Goal: Task Accomplishment & Management: Manage account settings

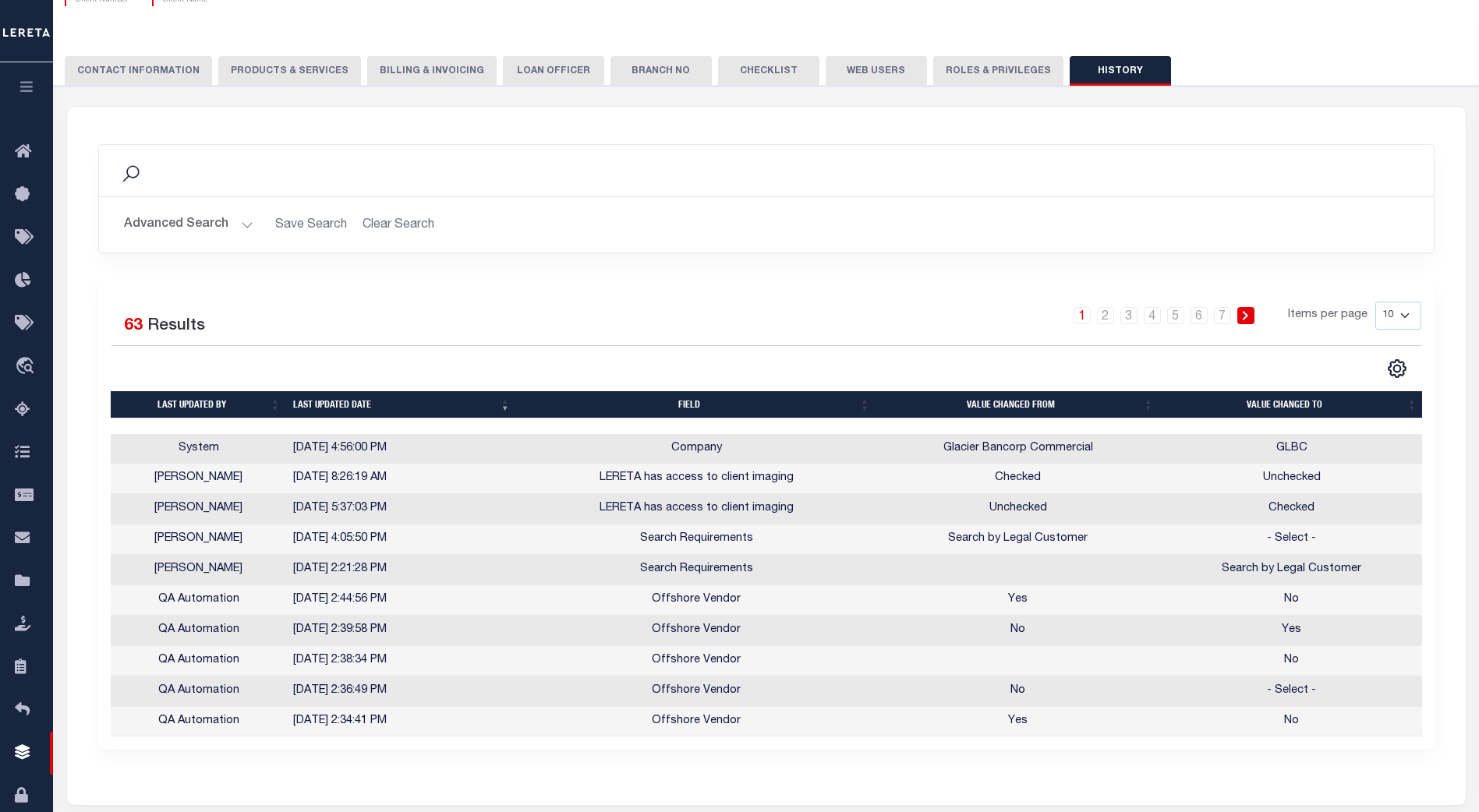
scroll to position [156, 0]
click at [854, 67] on button "Web Users" at bounding box center [877, 71] width 101 height 29
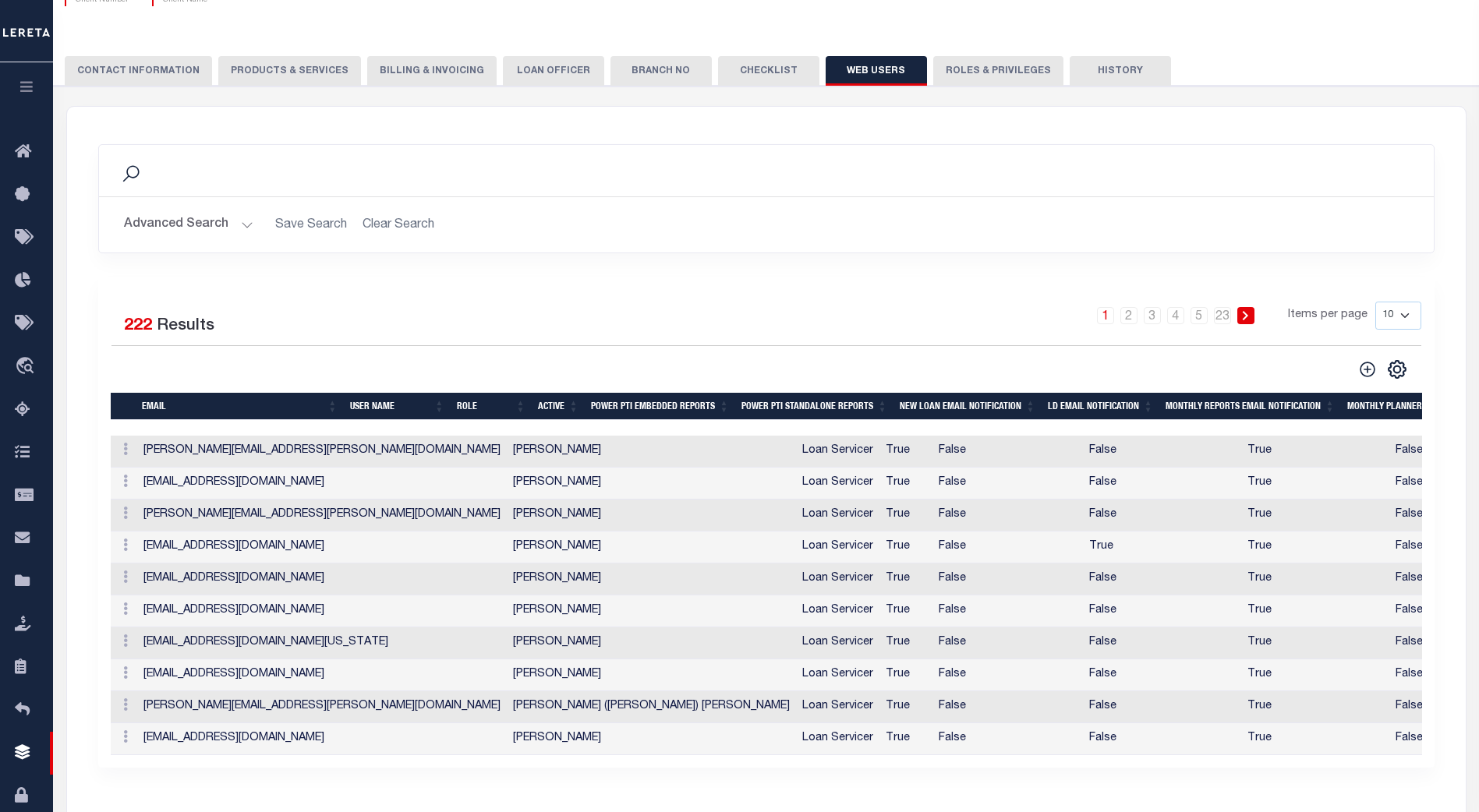
click at [997, 67] on button "Roles & Privileges" at bounding box center [998, 71] width 130 height 29
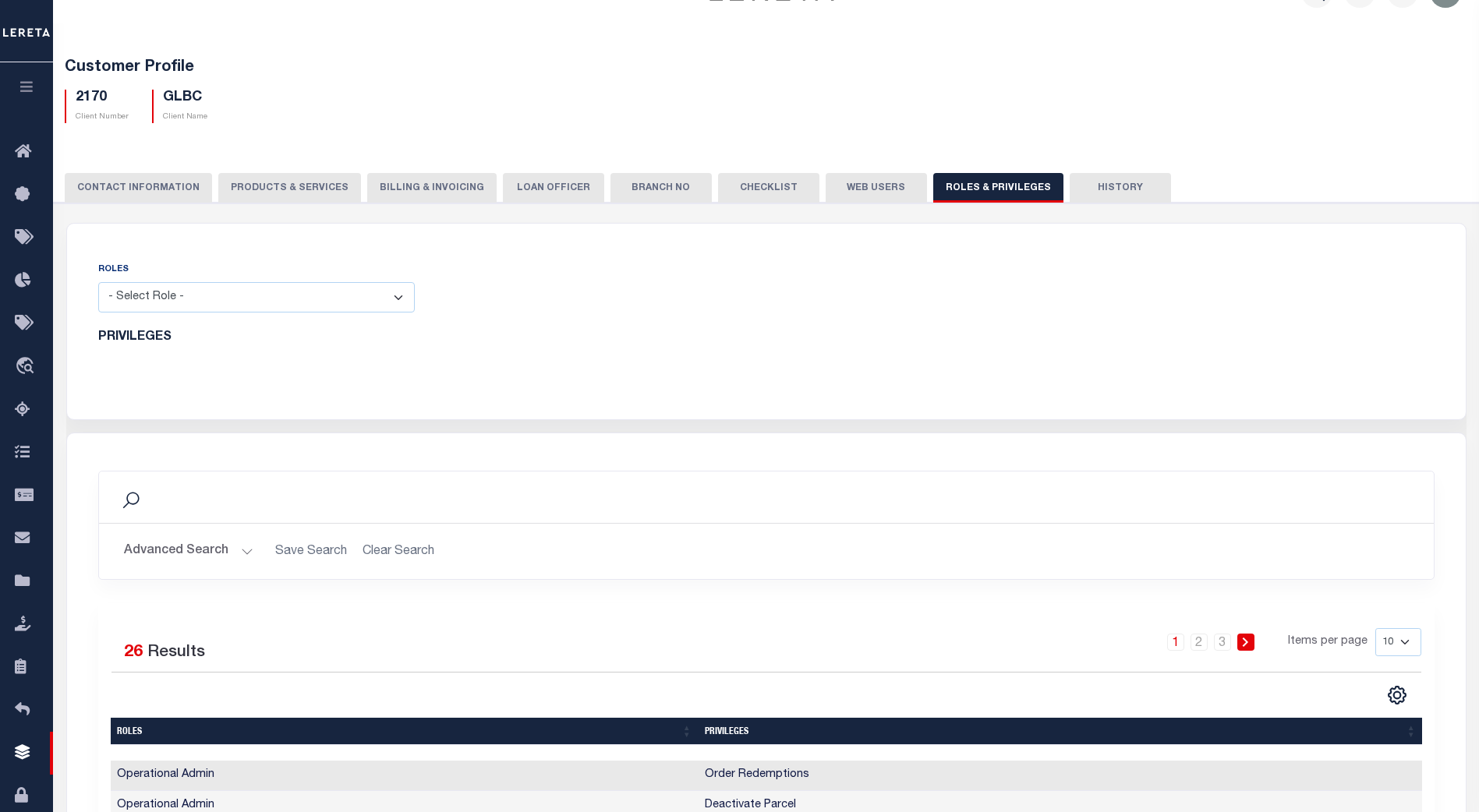
scroll to position [0, 0]
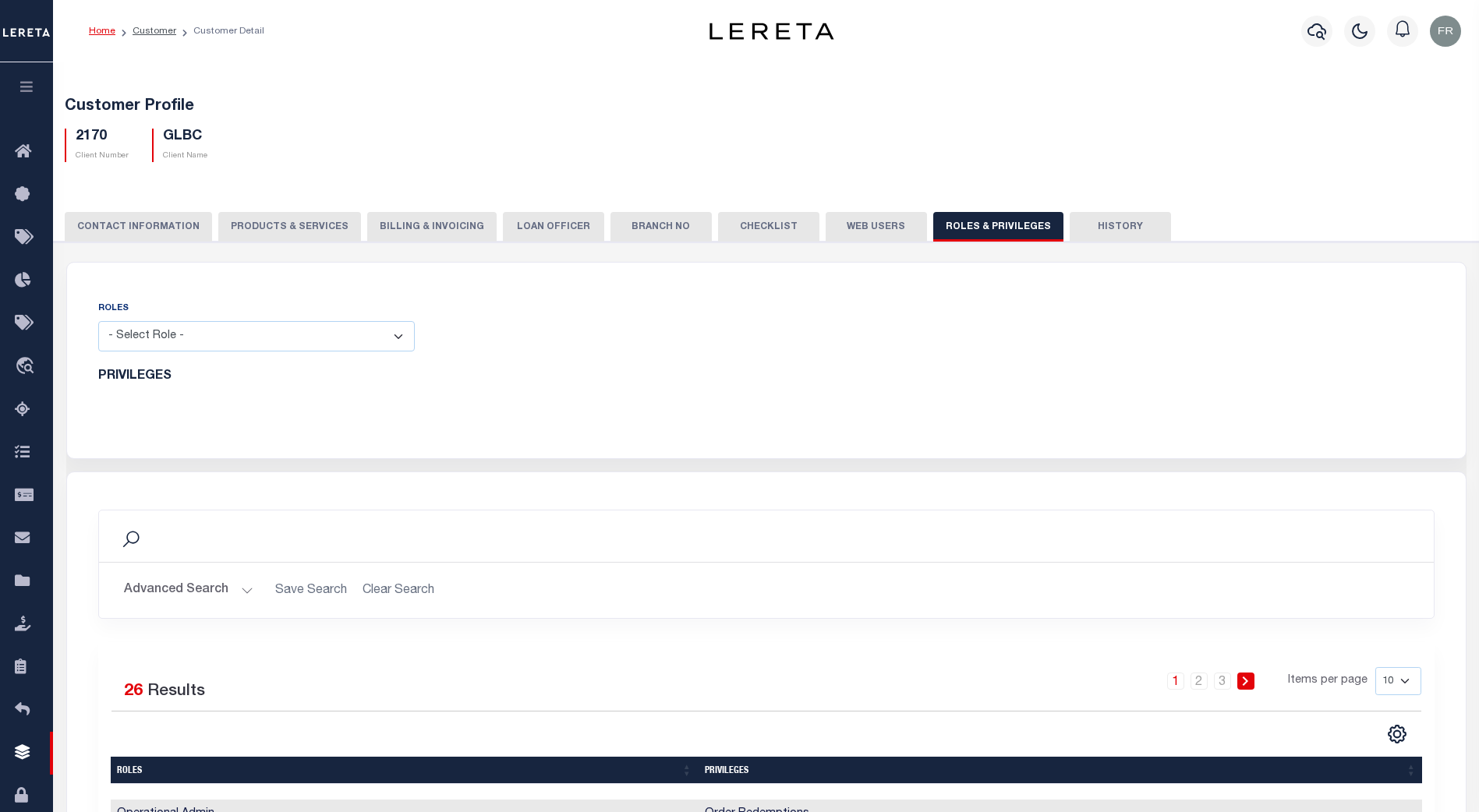
click at [846, 226] on button "Web Users" at bounding box center [877, 227] width 101 height 29
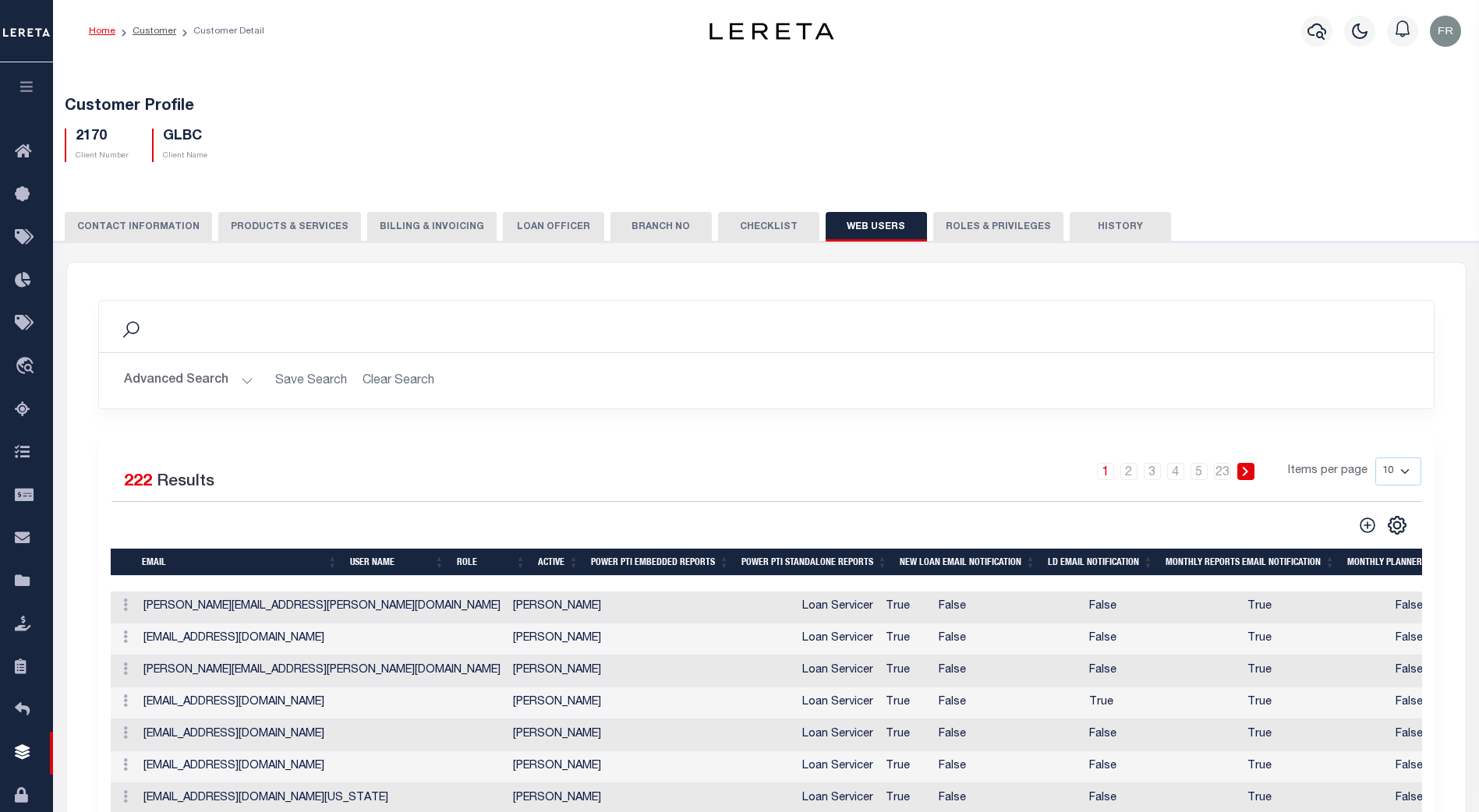
click at [237, 381] on button "Advanced Search" at bounding box center [188, 380] width 129 height 30
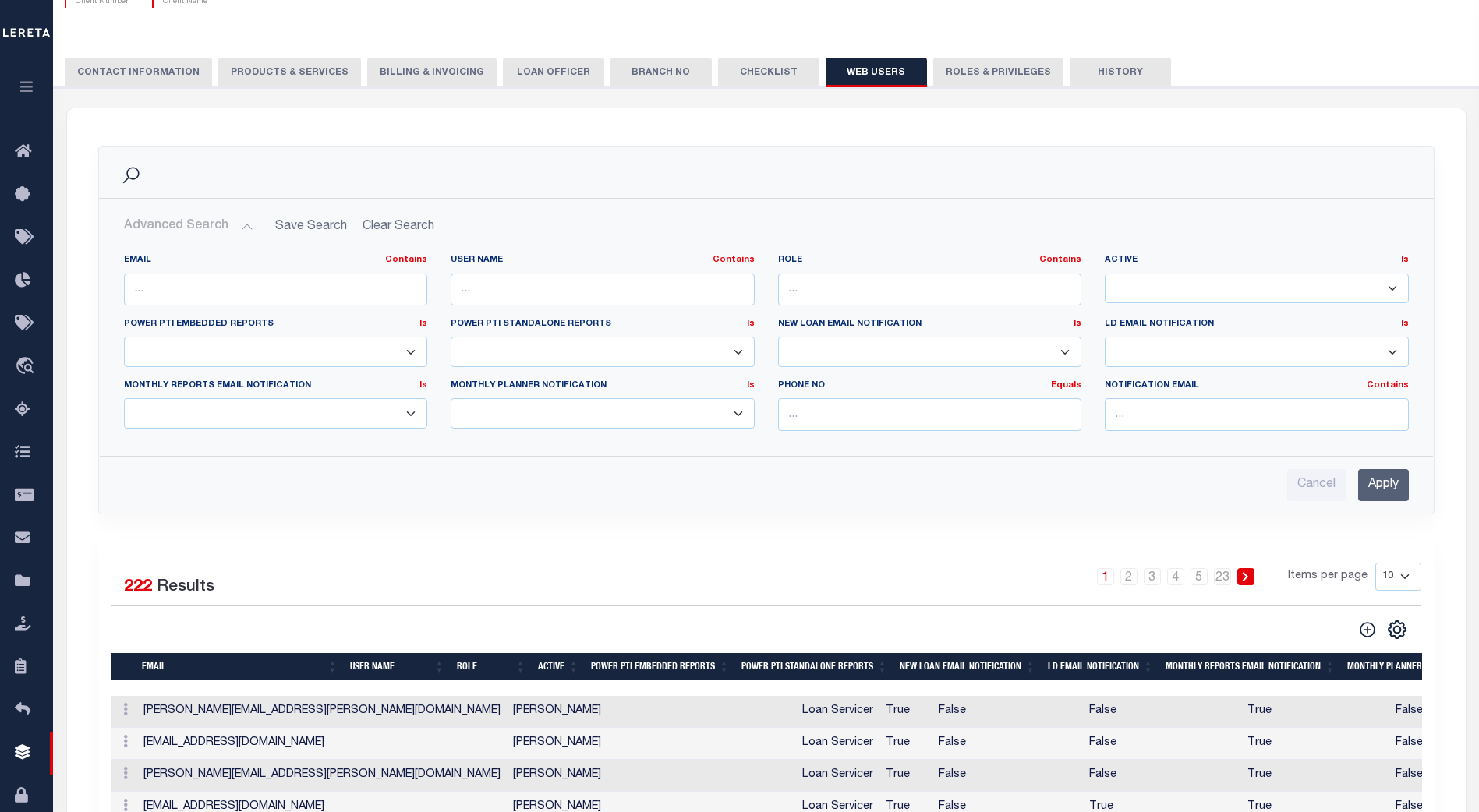
scroll to position [155, 0]
click at [126, 720] on div "ACTIONS Edit Delete" at bounding box center [124, 710] width 14 height 18
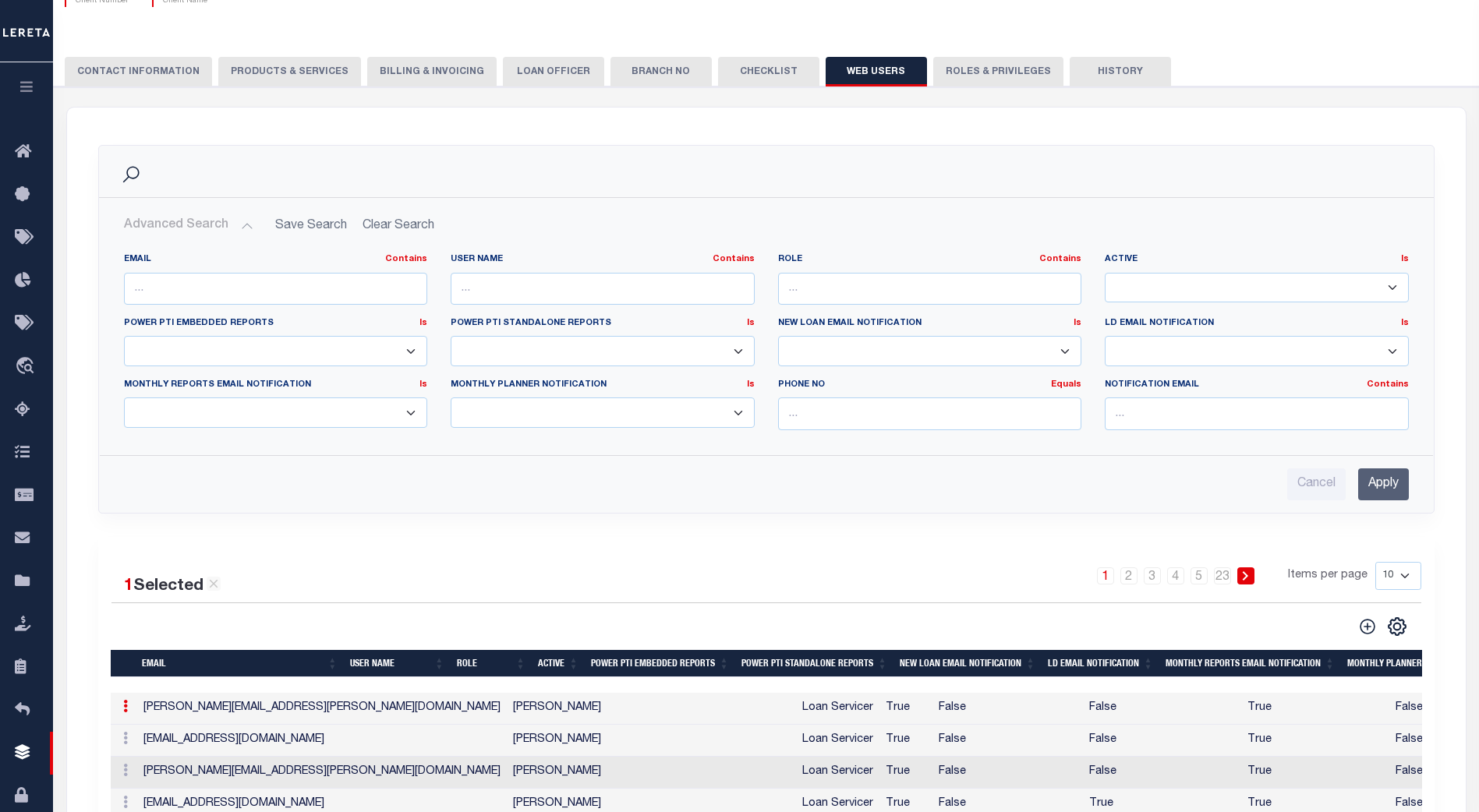
click at [125, 712] on icon at bounding box center [126, 706] width 5 height 13
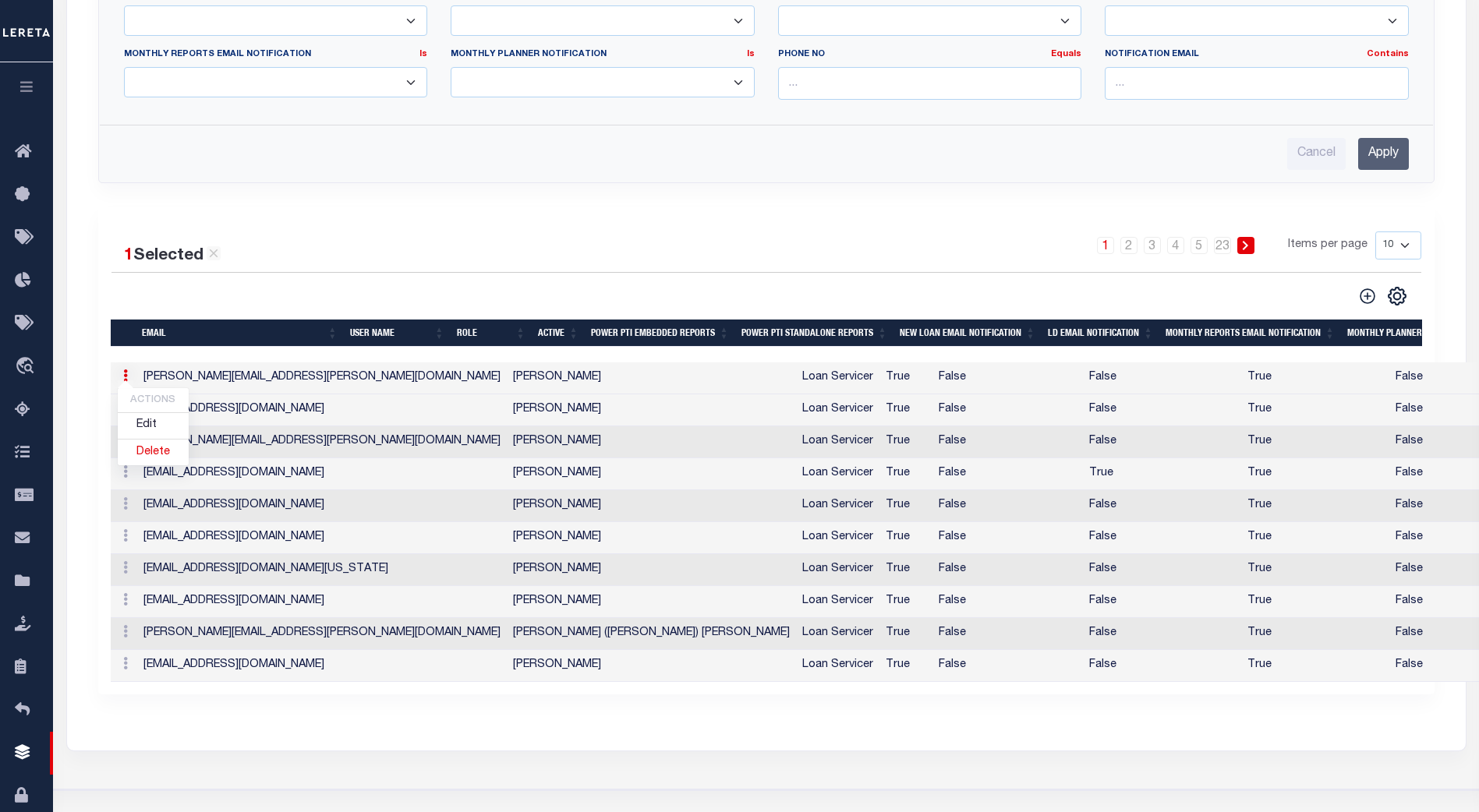
scroll to position [469, 0]
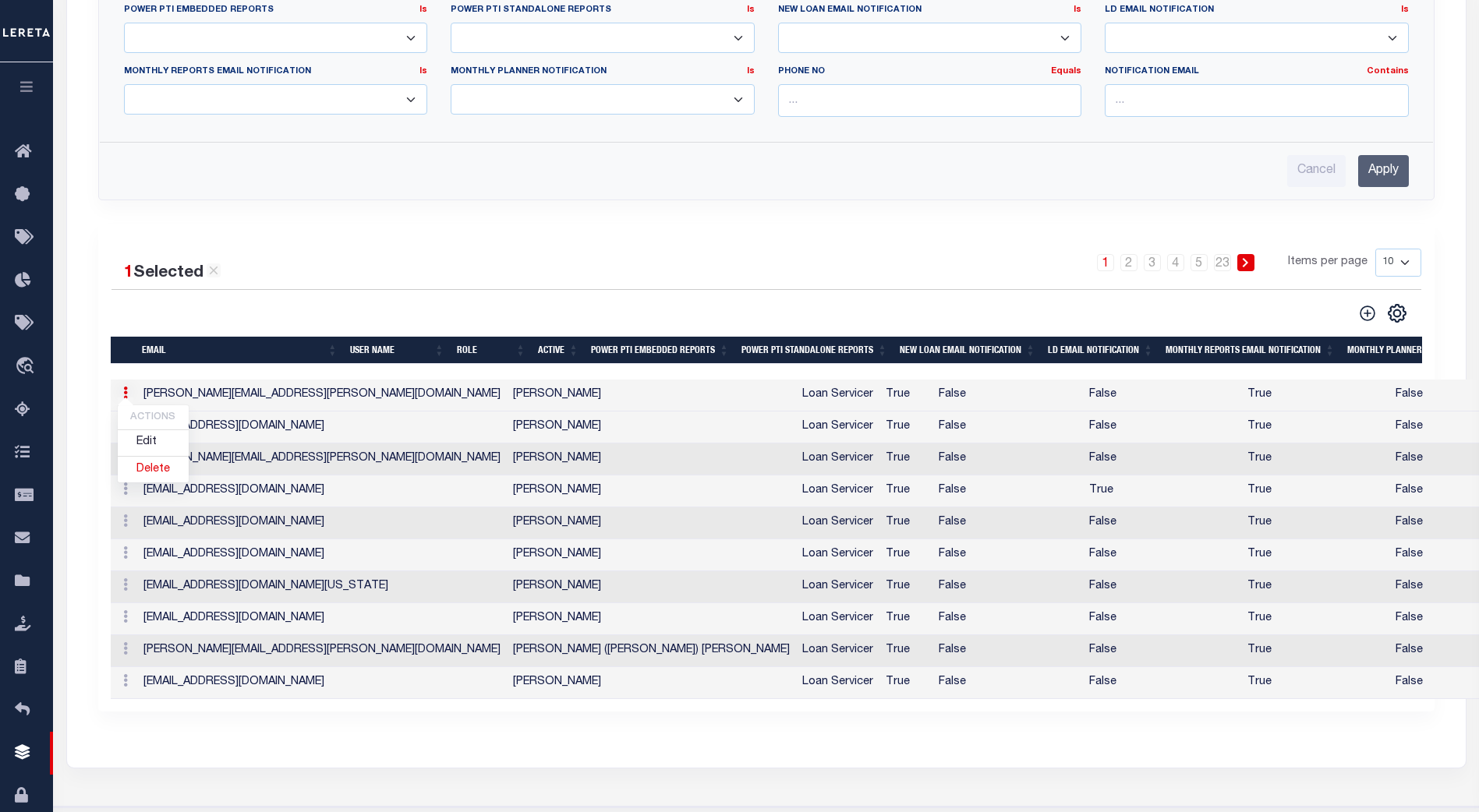
click at [350, 285] on div "1 Selected 222 Results" at bounding box center [267, 267] width 310 height 37
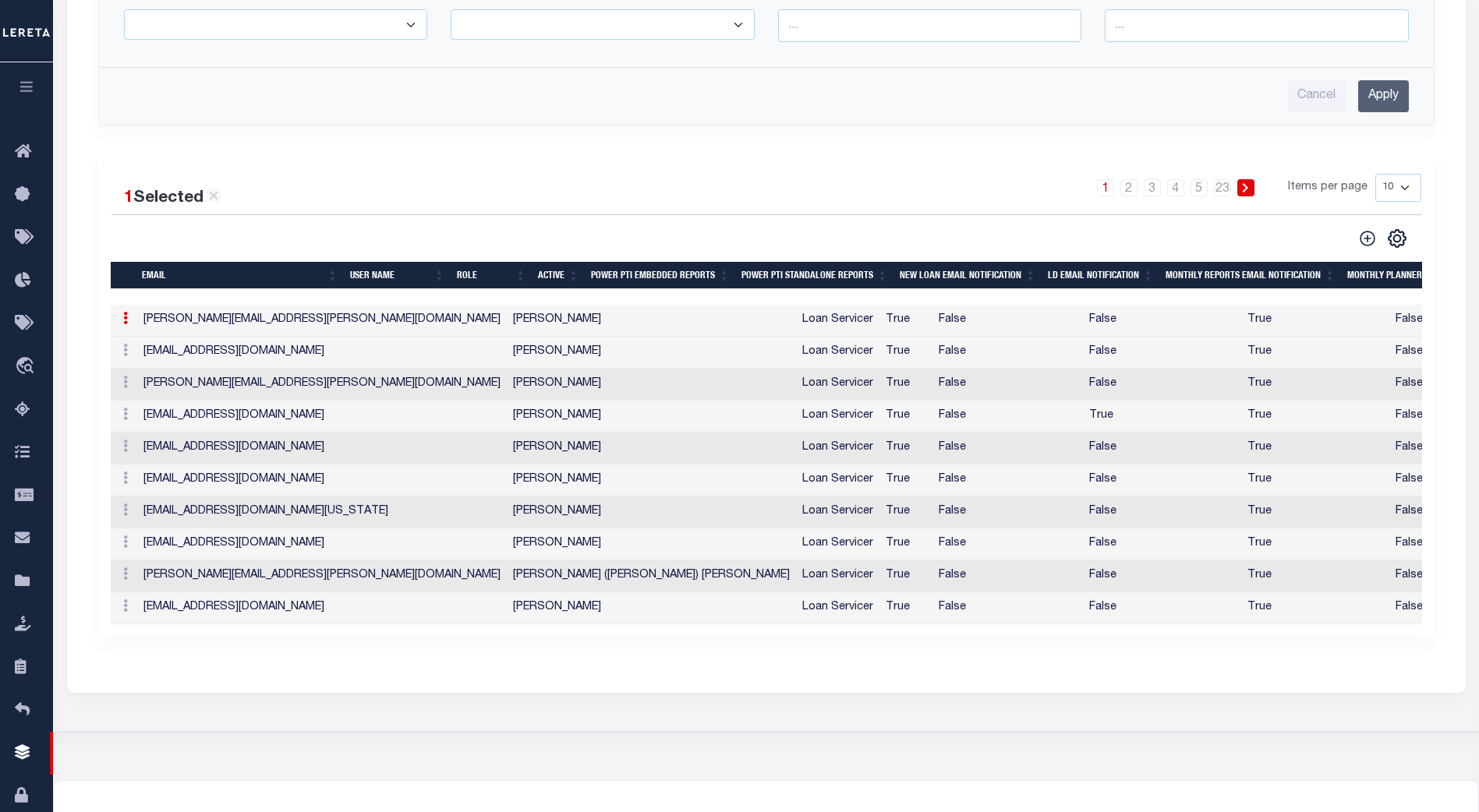
scroll to position [545, 0]
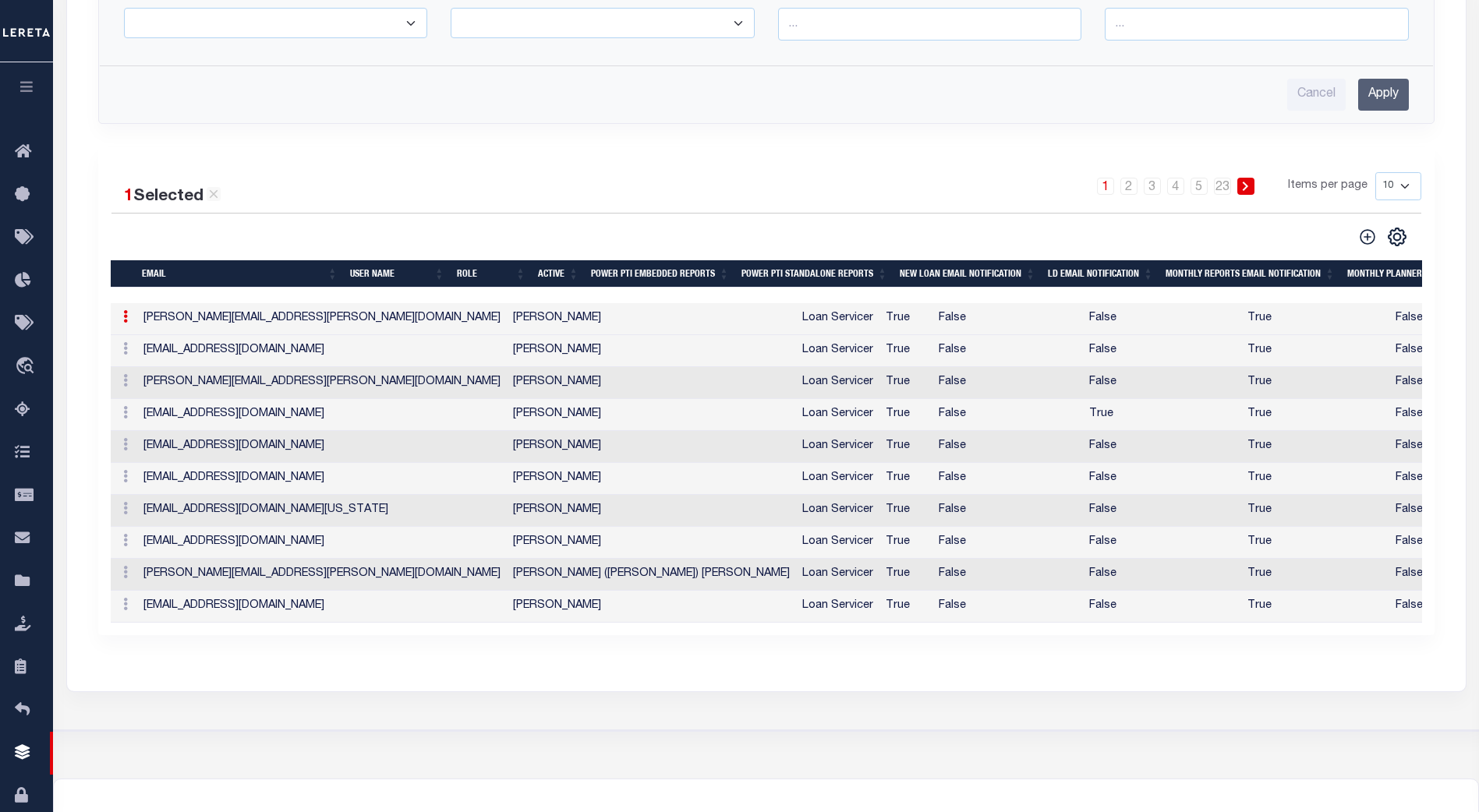
click at [110, 237] on div "1 Selected 222 Results 1 2 3 4 5 … 23 Items per page 10 25 50 100" at bounding box center [767, 210] width 1335 height 76
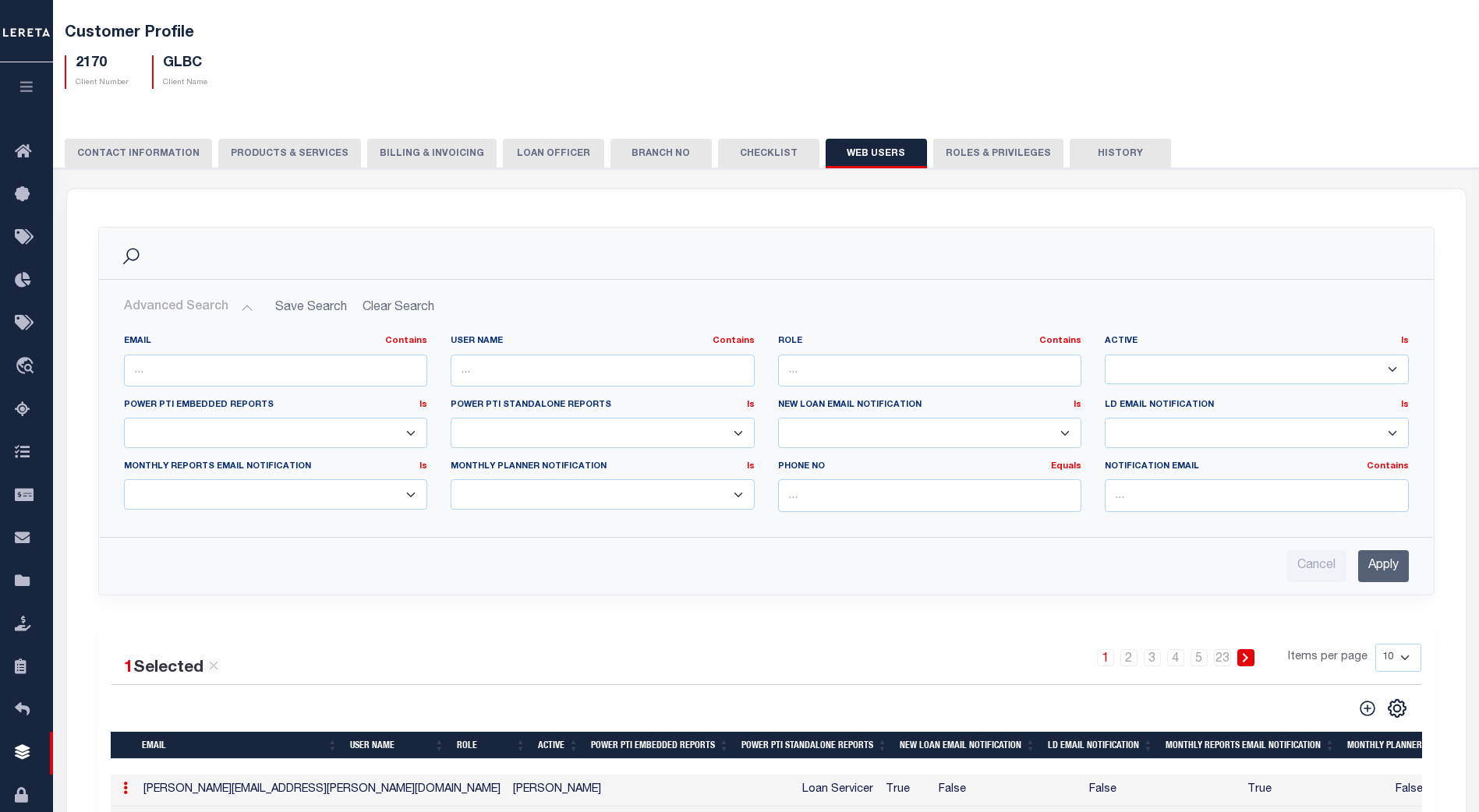
scroll to position [0, 0]
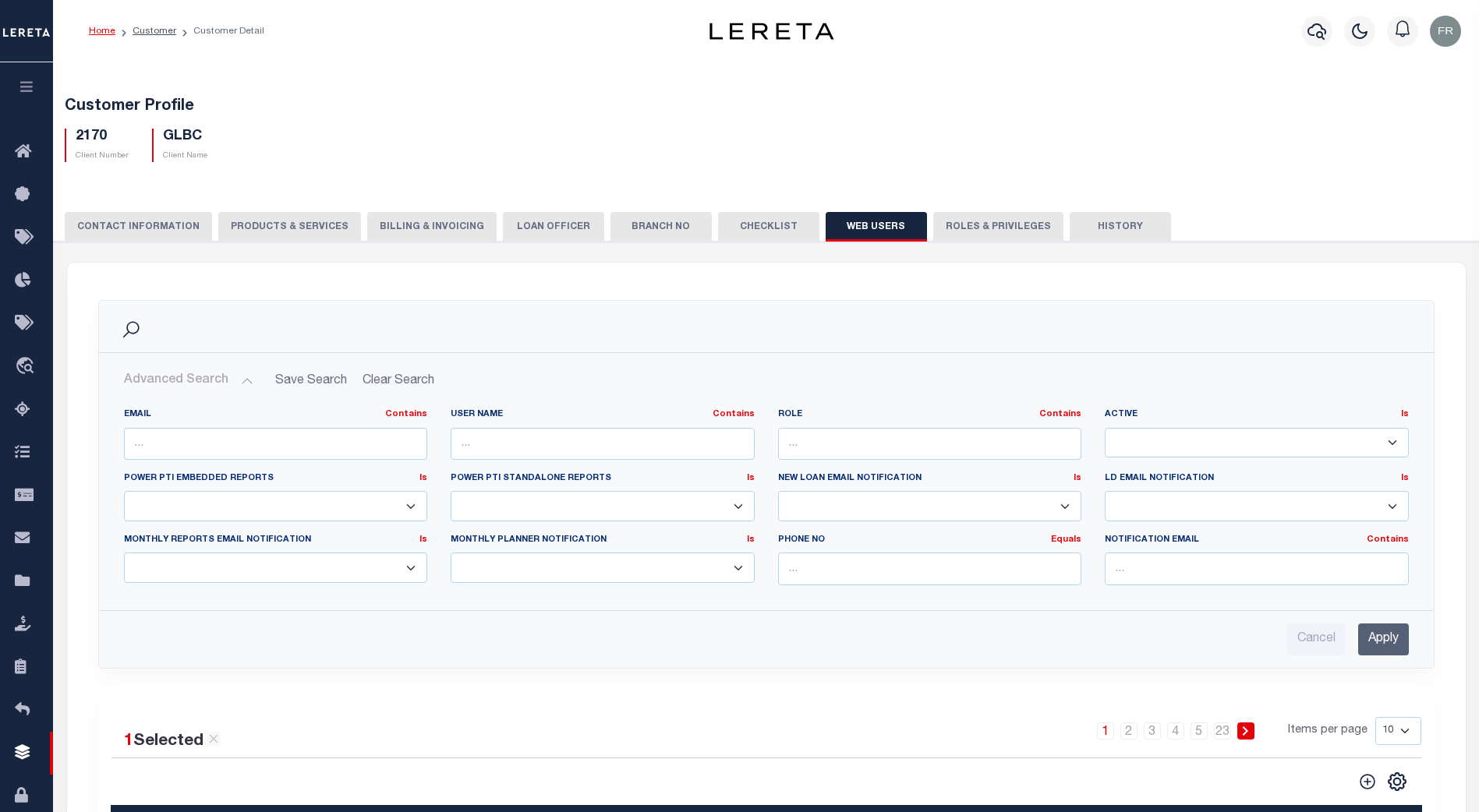
click at [645, 229] on button "Branch No" at bounding box center [661, 227] width 101 height 29
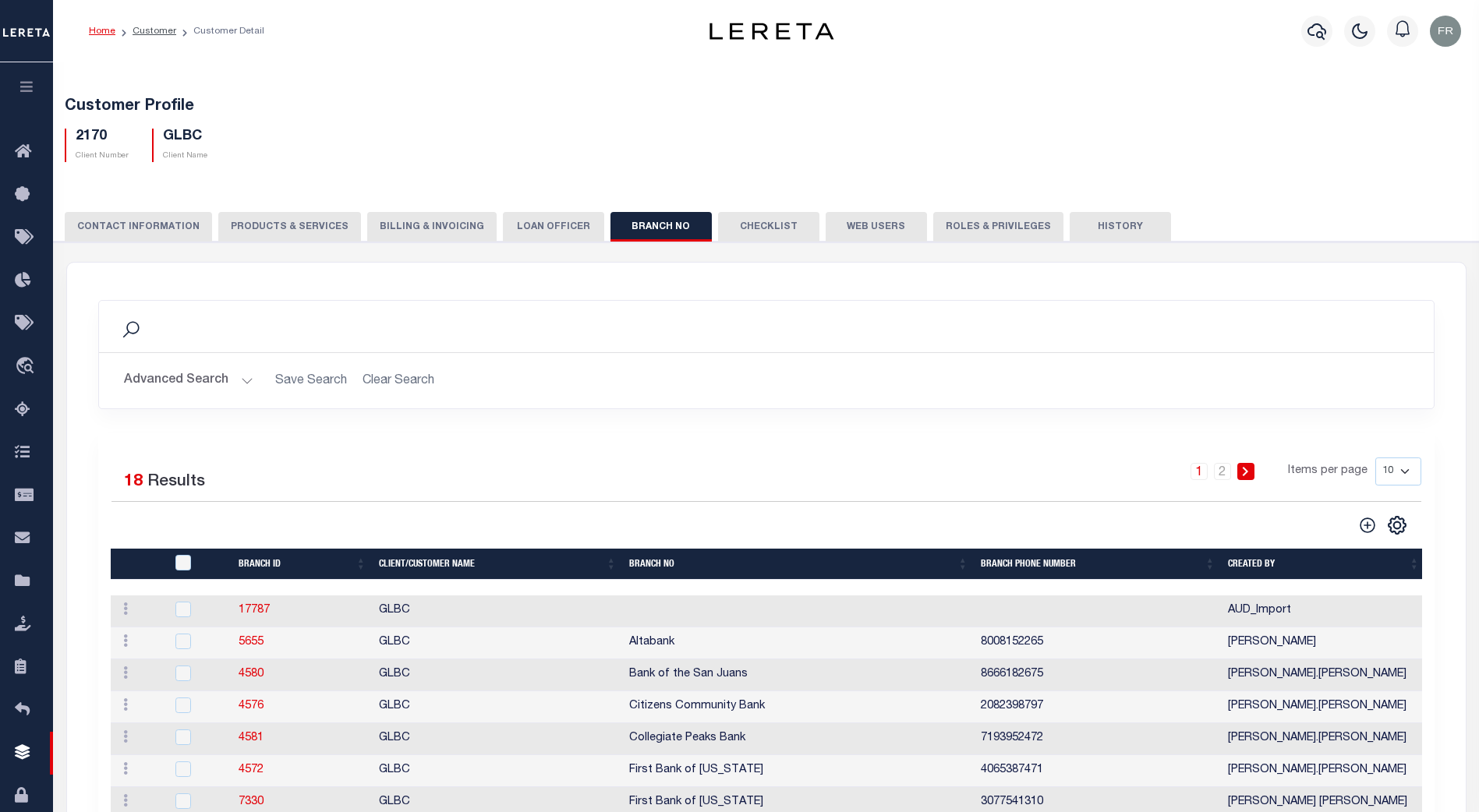
click at [824, 273] on div "Search Advanced Search Save Search Clear Search Equals" at bounding box center [767, 614] width 1399 height 702
